Goal: Transaction & Acquisition: Purchase product/service

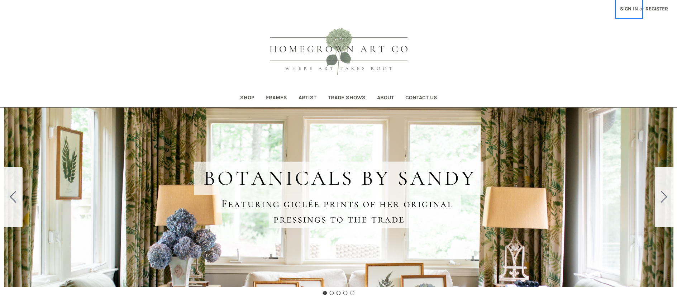
click at [634, 7] on link "Sign in" at bounding box center [629, 9] width 26 height 18
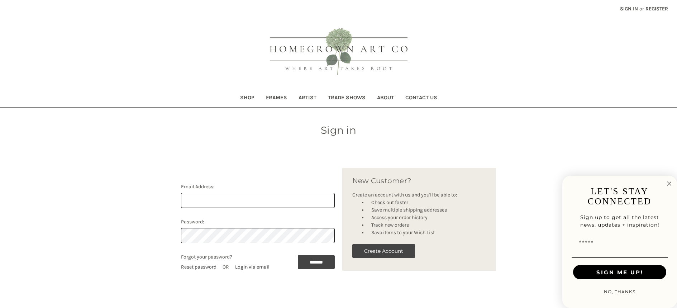
click at [246, 192] on div "Email Address:" at bounding box center [258, 195] width 154 height 25
click at [244, 195] on input "Email Address:" at bounding box center [258, 200] width 154 height 15
paste input "[EMAIL_ADDRESS][DOMAIN_NAME]"
type input "[EMAIL_ADDRESS][DOMAIN_NAME]"
click at [304, 261] on input "*******" at bounding box center [316, 262] width 37 height 14
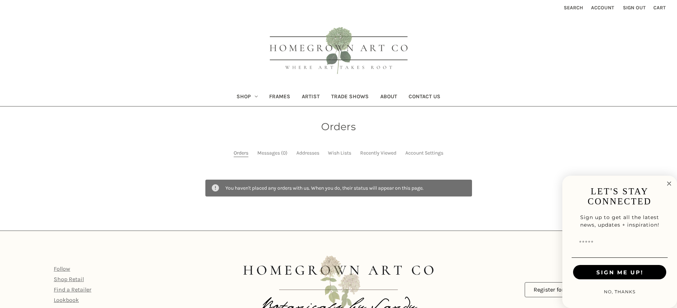
scroll to position [1, 0]
click at [604, 8] on link "Account" at bounding box center [602, 8] width 31 height 18
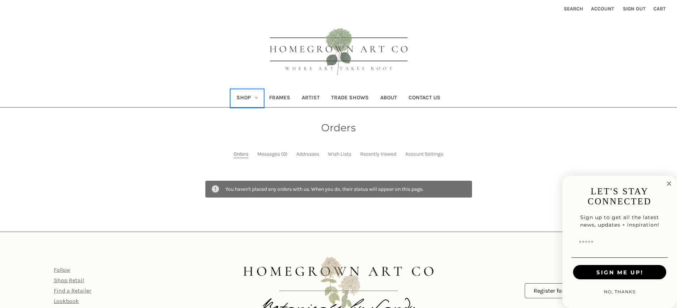
click at [245, 99] on link "Shop" at bounding box center [247, 99] width 33 height 18
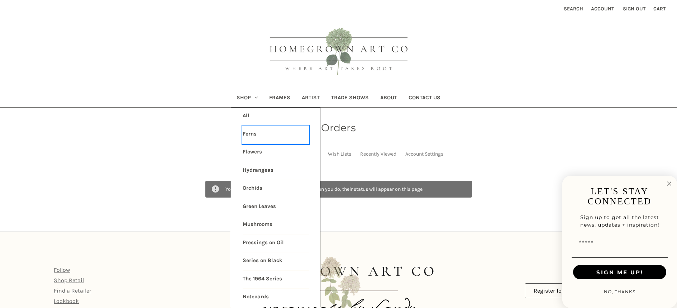
click at [258, 135] on link "Ferns" at bounding box center [276, 135] width 66 height 18
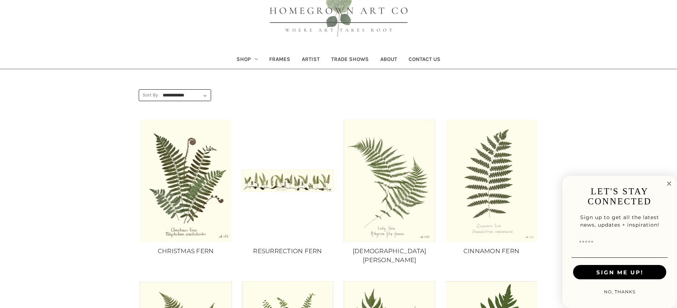
scroll to position [50, 0]
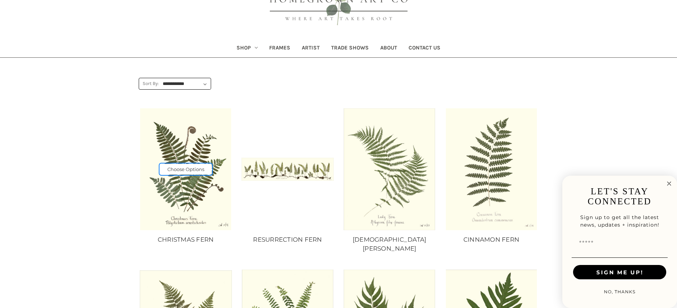
click at [201, 168] on link "Choose Options" at bounding box center [186, 169] width 52 height 11
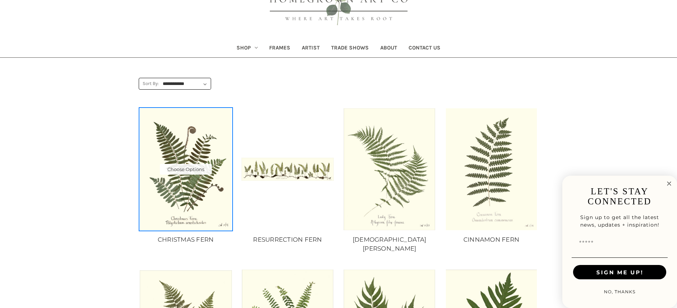
click at [217, 145] on img "CHRISTMAS FERN, Price range from $10.00 to $235.00\a\a" at bounding box center [186, 168] width 92 height 121
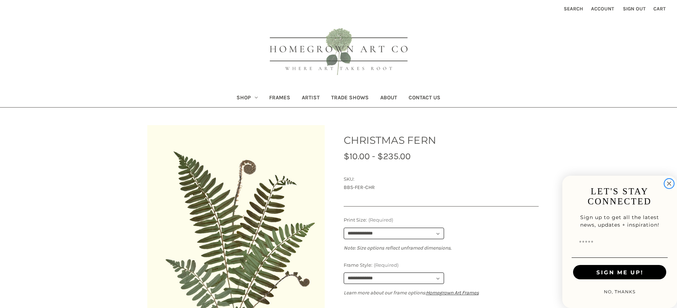
click at [671, 182] on circle "Close dialog" at bounding box center [669, 184] width 8 height 8
